Goal: Check status: Check status

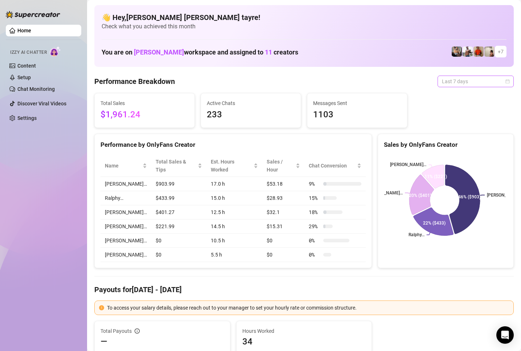
click at [462, 85] on span "Last 7 days" at bounding box center [475, 81] width 67 height 11
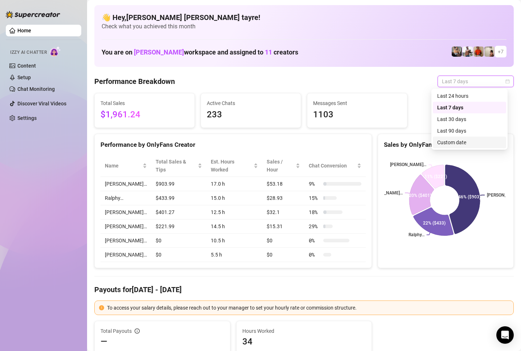
click at [447, 144] on div "Custom date" at bounding box center [469, 142] width 65 height 8
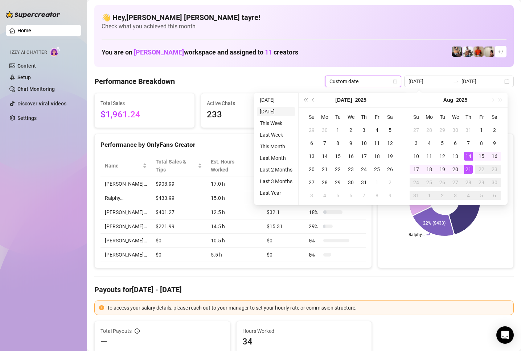
type input "[DATE]"
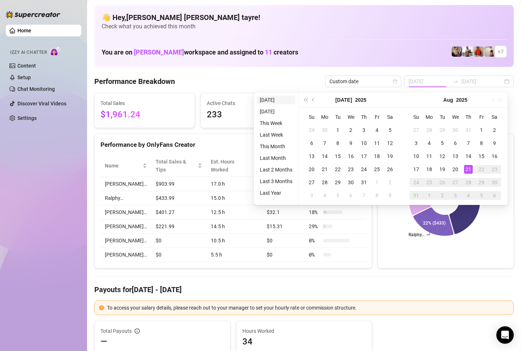
click at [269, 102] on li "[DATE]" at bounding box center [276, 99] width 38 height 9
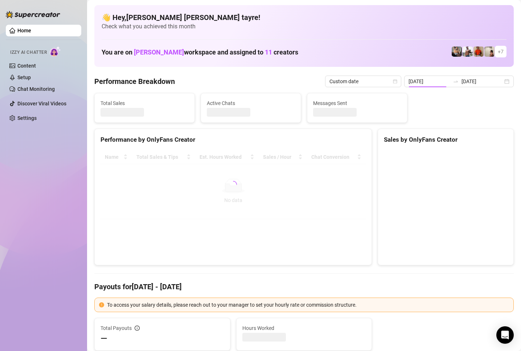
type input "[DATE]"
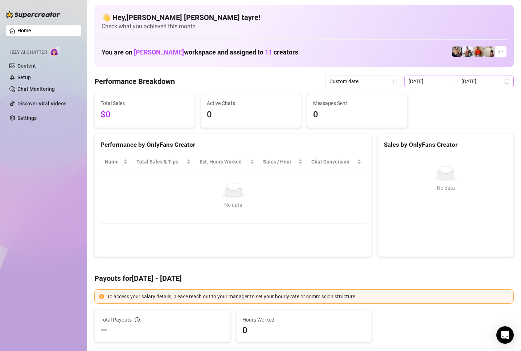
click at [450, 83] on div at bounding box center [456, 81] width 12 height 6
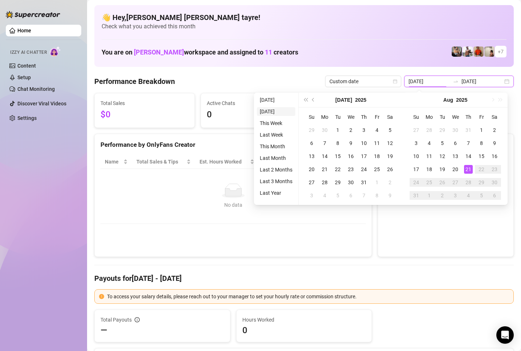
type input "[DATE]"
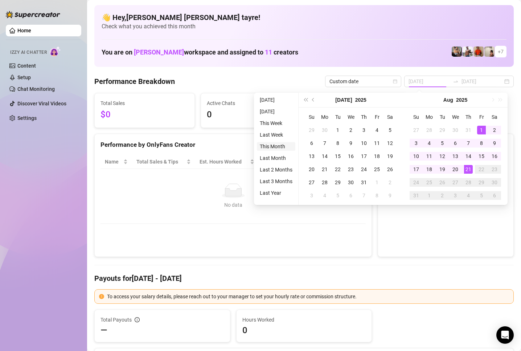
click at [268, 143] on li "This Month" at bounding box center [276, 146] width 38 height 9
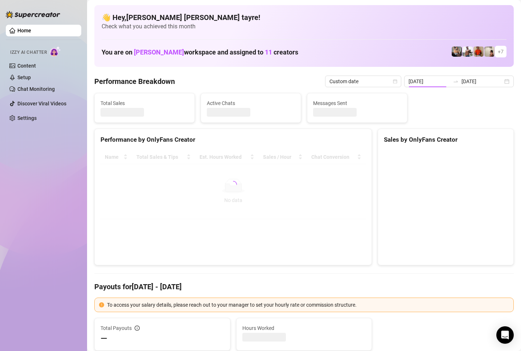
type input "[DATE]"
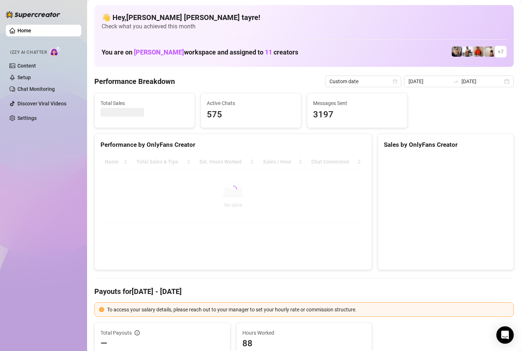
click at [22, 177] on div "Home Izzy AI Chatter Content Setup Chat Monitoring Discover Viral Videos Settin…" at bounding box center [43, 172] width 75 height 344
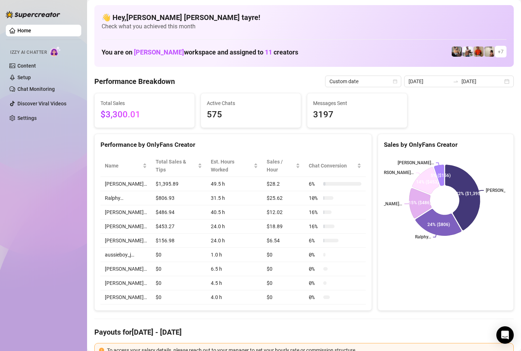
click at [62, 194] on div "Home Izzy AI Chatter Content Setup Chat Monitoring Discover Viral Videos Settin…" at bounding box center [43, 172] width 75 height 344
click at [95, 231] on div "Name Total Sales & Tips Est. Hours Worked Sales / Hour Chat Conversion [PERSON_…" at bounding box center [233, 229] width 277 height 161
